Goal: Transaction & Acquisition: Purchase product/service

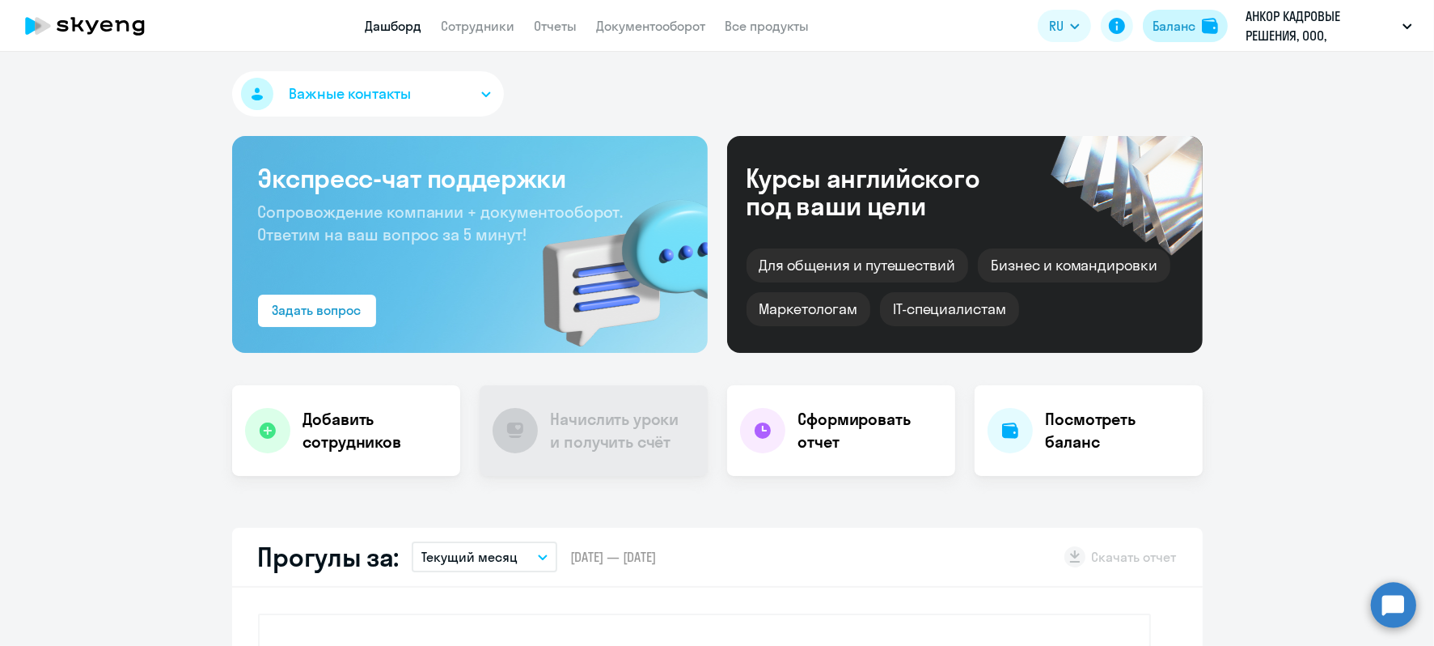
click at [1204, 26] on img at bounding box center [1210, 26] width 16 height 16
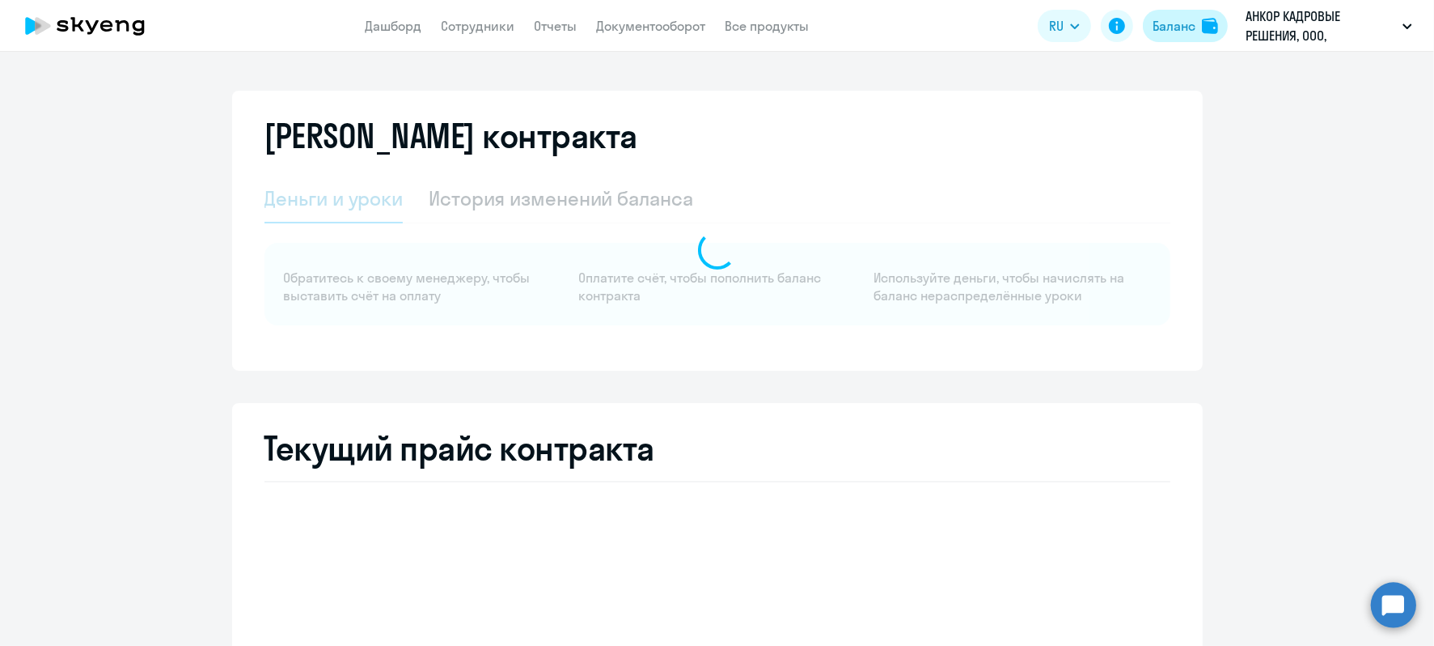
select select "english_adult_not_native_speaker"
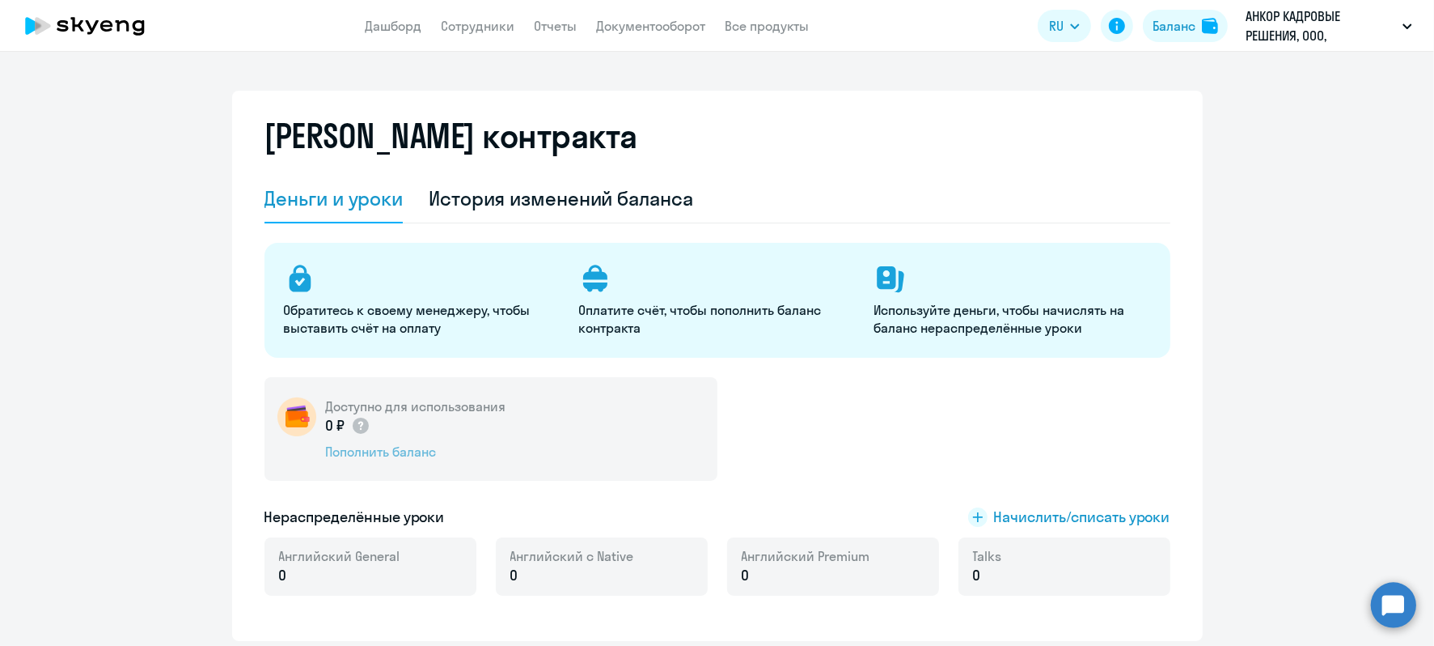
click at [388, 447] on div "Пополнить баланс" at bounding box center [416, 452] width 180 height 18
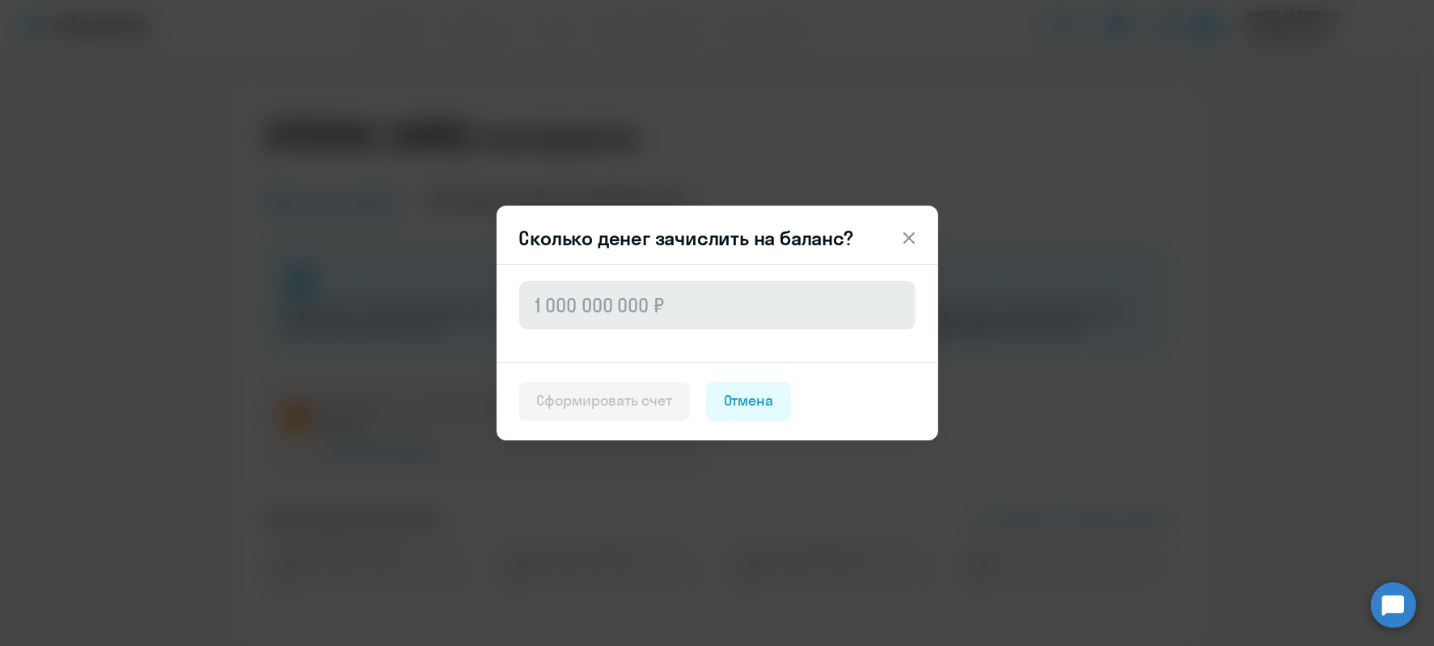
drag, startPoint x: 659, startPoint y: 266, endPoint x: 608, endPoint y: 303, distance: 63.1
click at [630, 286] on div at bounding box center [718, 313] width 442 height 98
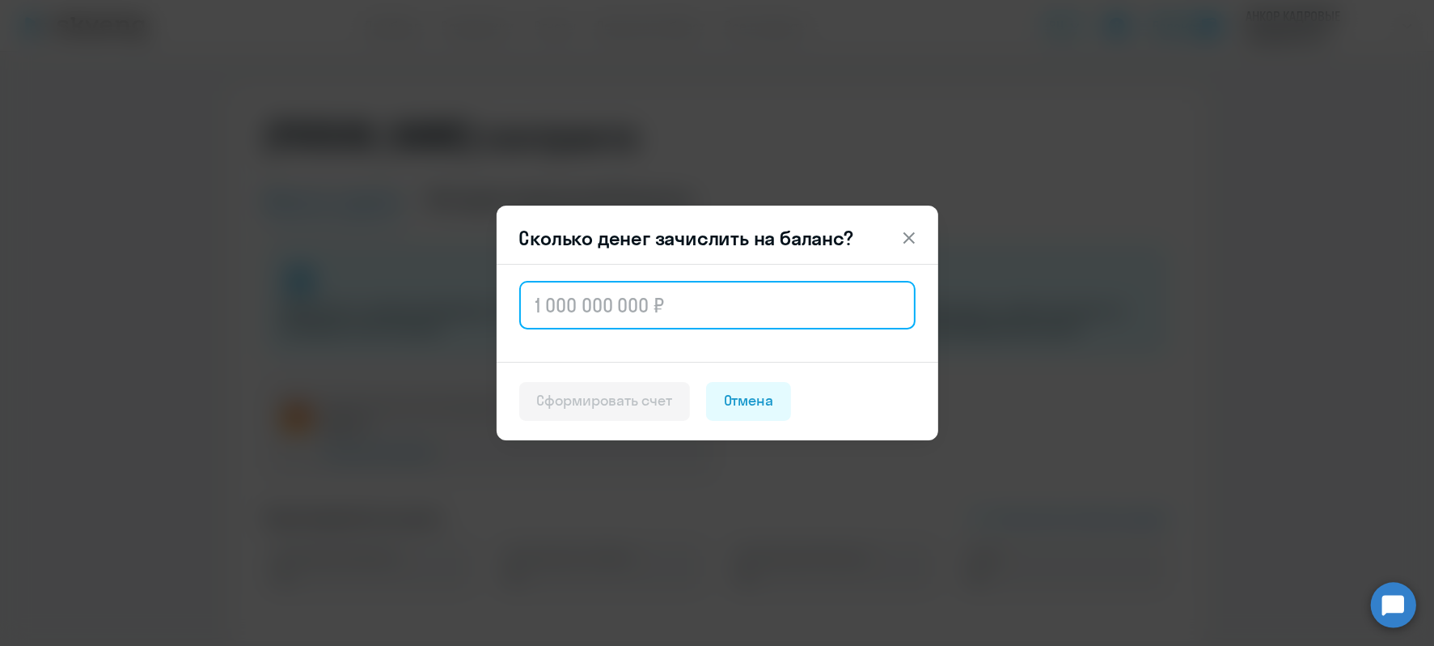
click at [608, 303] on input "text" at bounding box center [717, 305] width 396 height 49
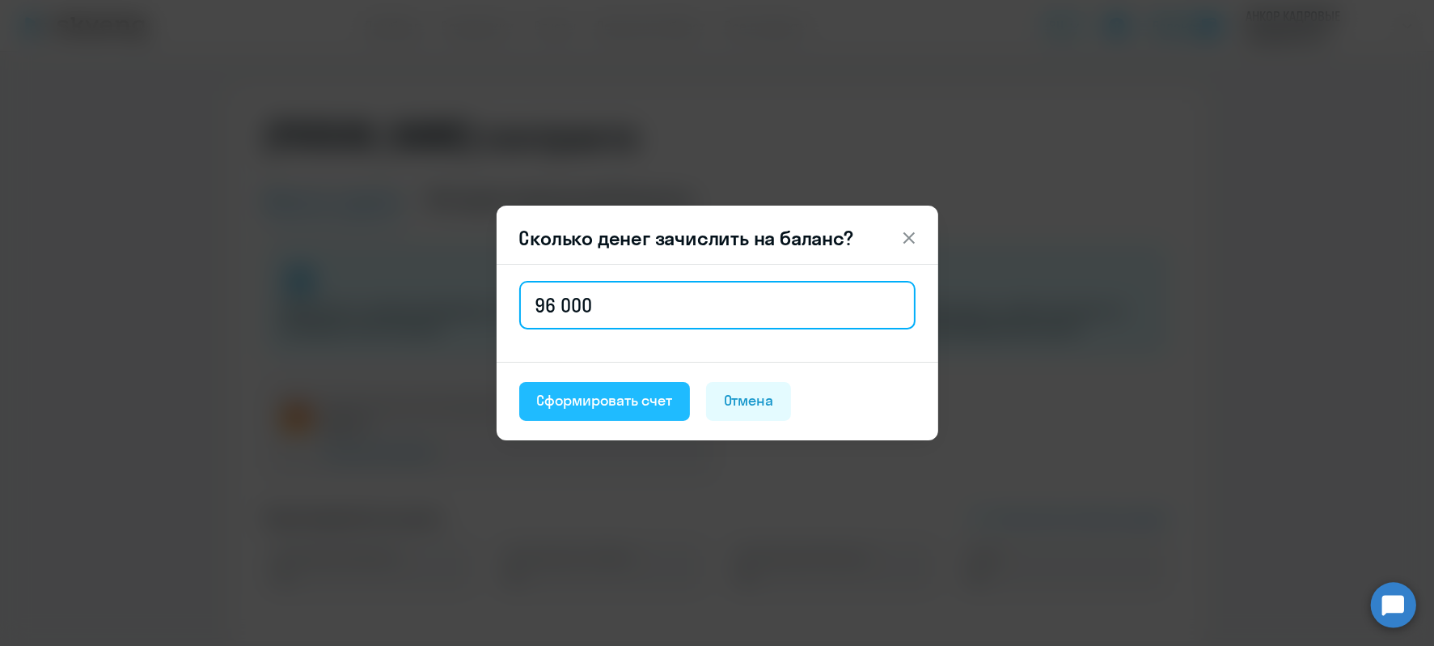
type input "96 000"
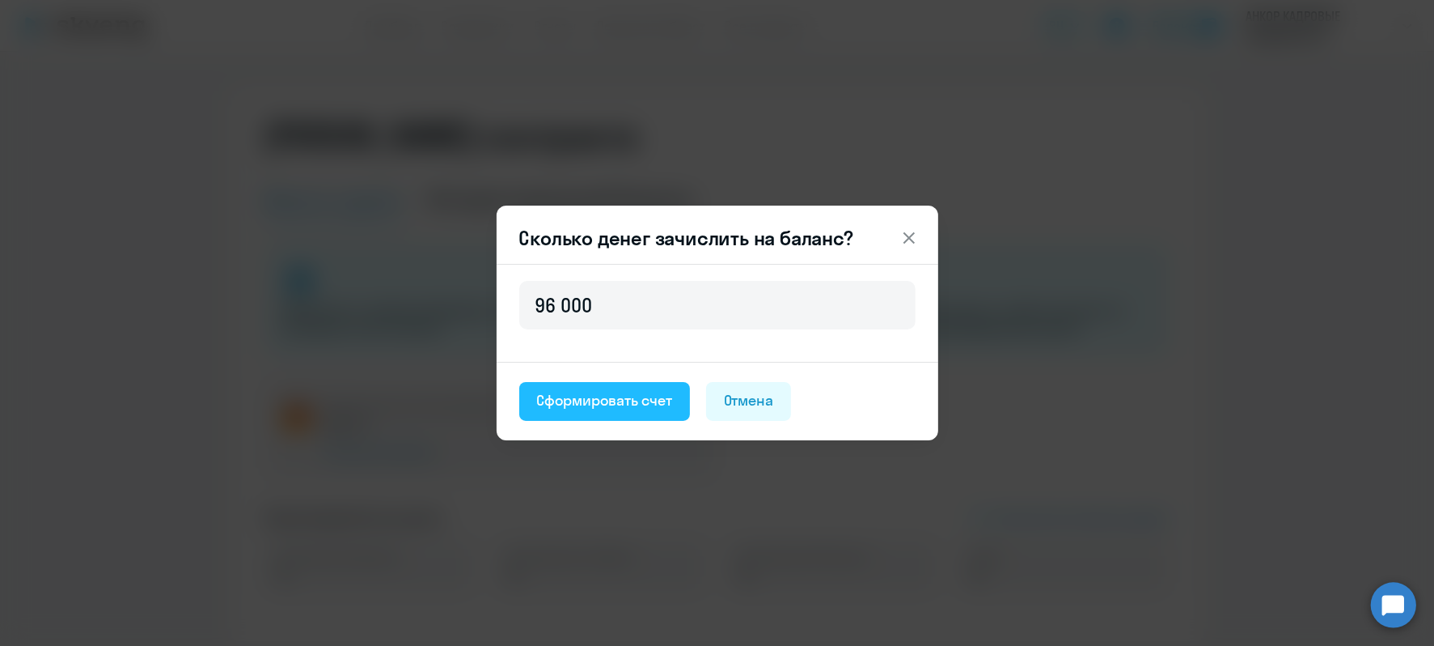
click at [584, 413] on button "Сформировать счет" at bounding box center [604, 401] width 171 height 39
